Goal: Task Accomplishment & Management: Manage account settings

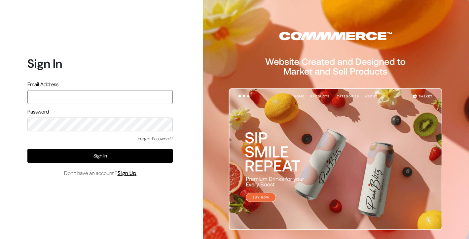
type input "[EMAIL_ADDRESS][DOMAIN_NAME]"
click at [106, 141] on div "Forgot Password?" at bounding box center [99, 142] width 145 height 14
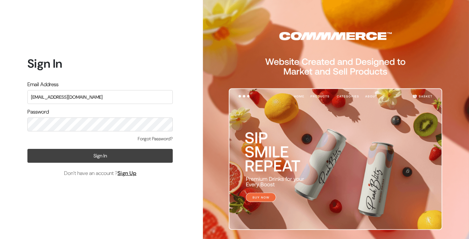
click at [105, 154] on button "Sign In" at bounding box center [99, 156] width 145 height 14
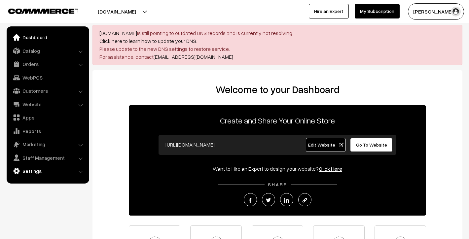
click at [39, 167] on link "Settings" at bounding box center [47, 171] width 79 height 12
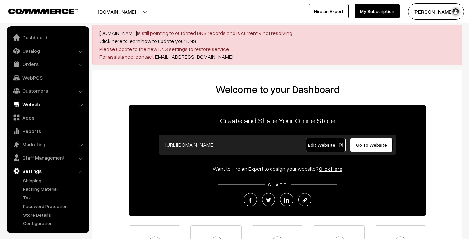
click at [51, 107] on link "Website" at bounding box center [47, 104] width 79 height 12
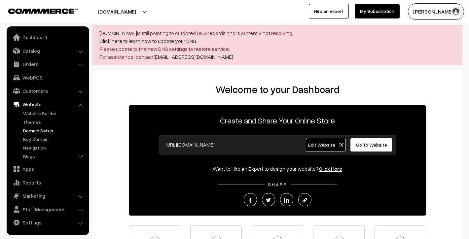
click at [47, 131] on link "Domain Setup" at bounding box center [53, 130] width 65 height 7
